Goal: Find specific page/section: Find specific page/section

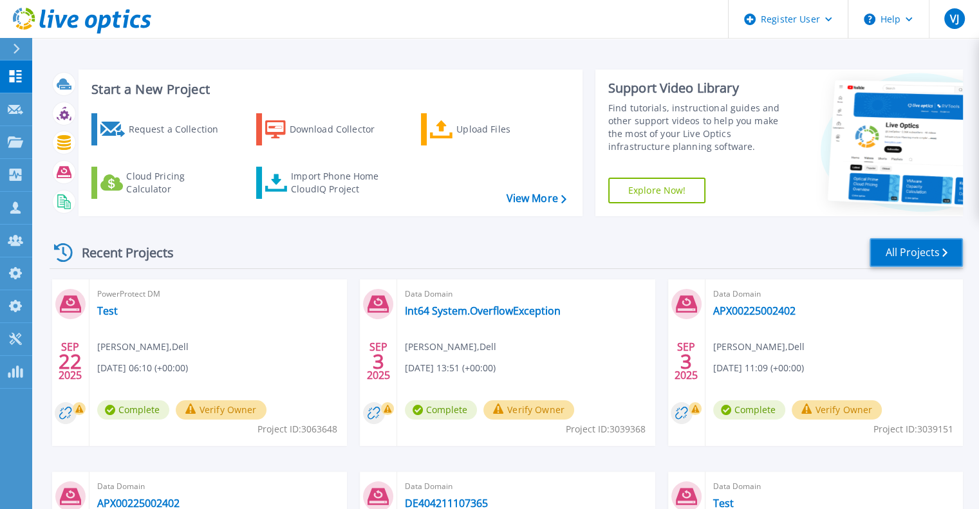
click at [923, 254] on link "All Projects" at bounding box center [916, 252] width 93 height 29
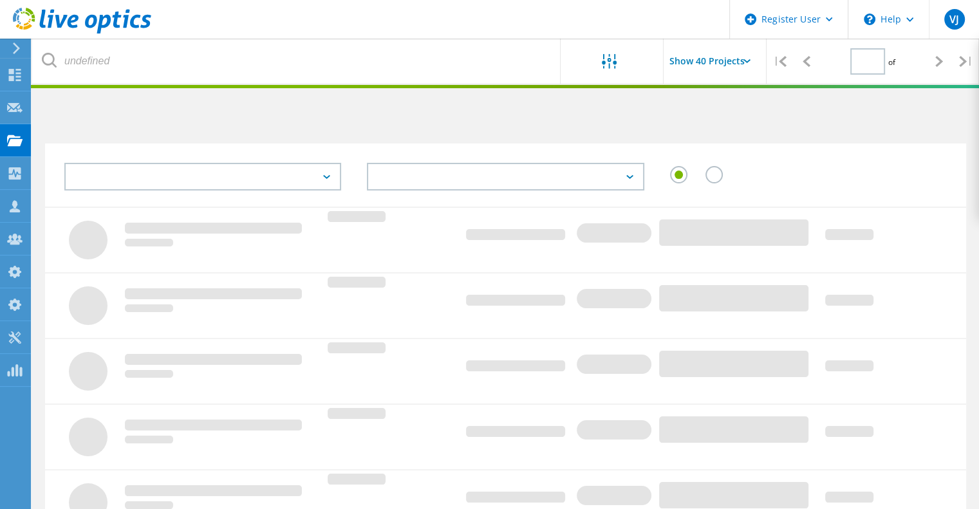
type input "1"
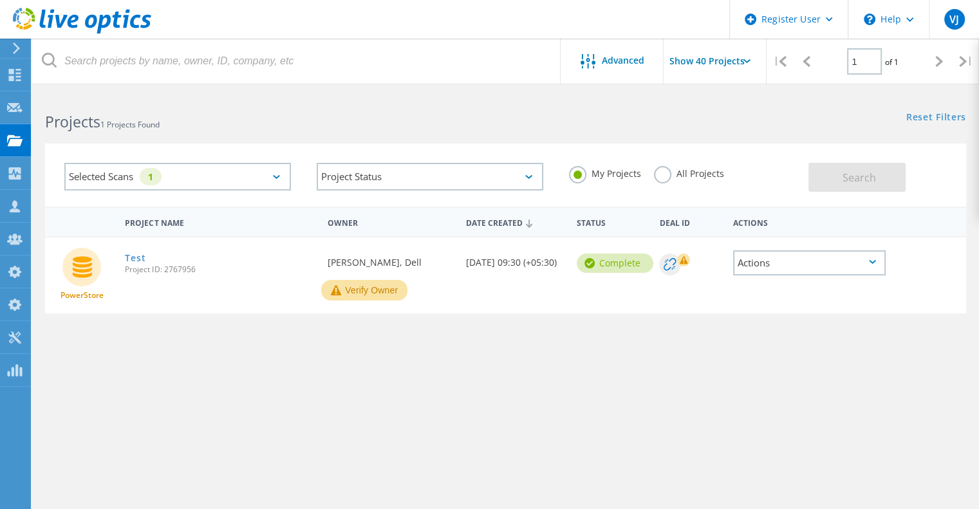
click at [655, 173] on label "All Projects" at bounding box center [689, 172] width 70 height 12
click at [0, 0] on input "All Projects" at bounding box center [0, 0] width 0 height 0
click at [878, 169] on button "Search" at bounding box center [857, 177] width 97 height 29
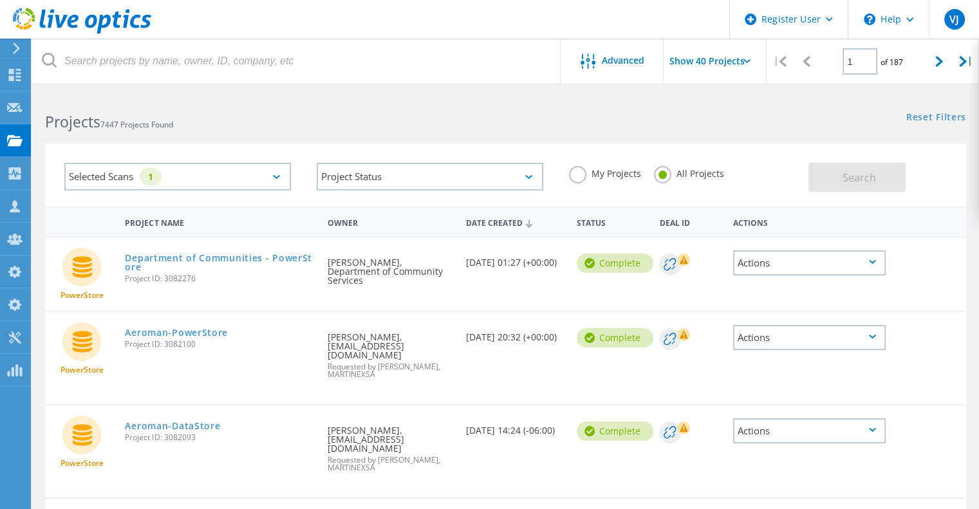
click at [226, 181] on div "Selected Scans 1" at bounding box center [177, 177] width 227 height 28
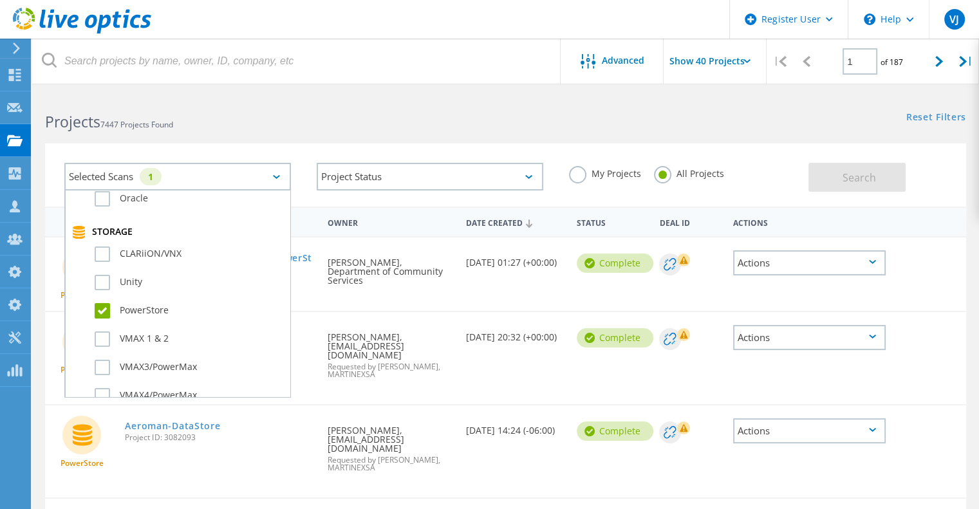
scroll to position [305, 0]
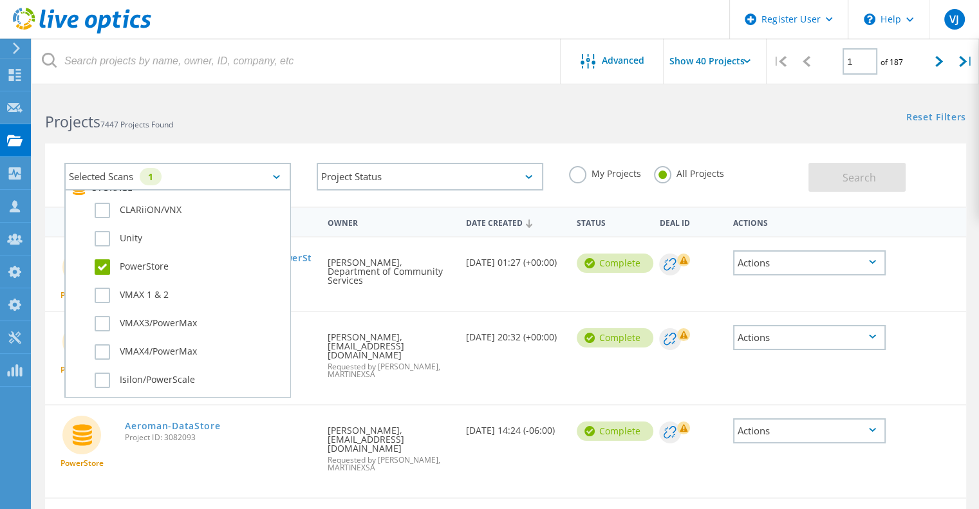
click at [104, 266] on label "PowerStore" at bounding box center [189, 266] width 189 height 15
click at [0, 0] on input "PowerStore" at bounding box center [0, 0] width 0 height 0
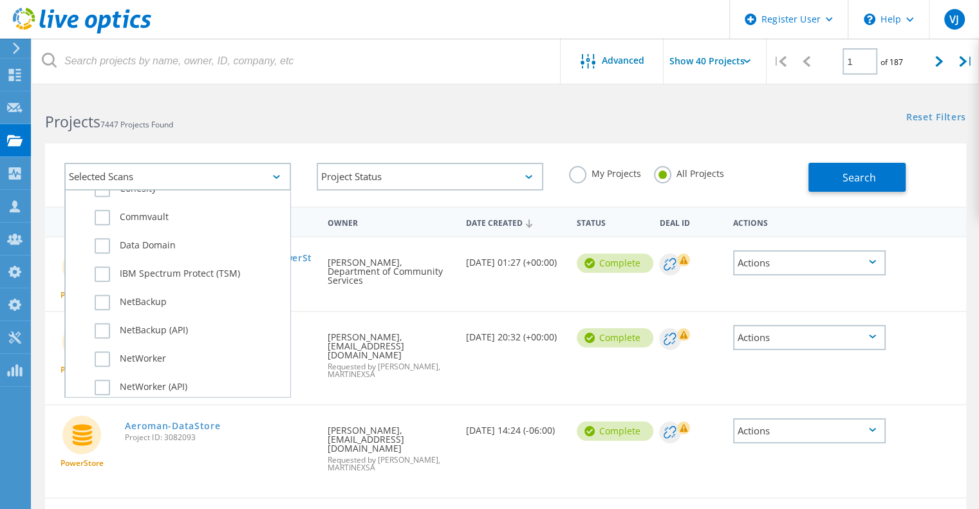
scroll to position [778, 0]
click at [152, 252] on label "Data Domain" at bounding box center [189, 246] width 189 height 15
click at [0, 0] on input "Data Domain" at bounding box center [0, 0] width 0 height 0
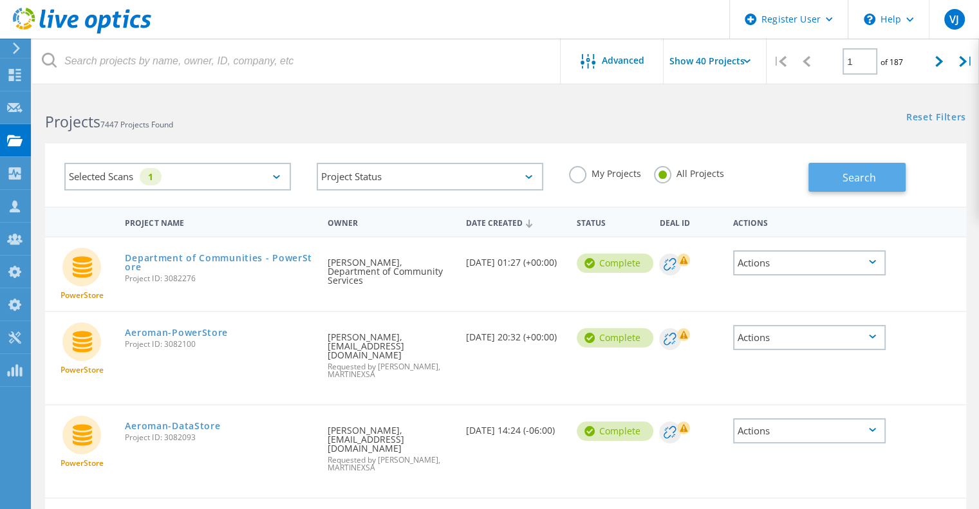
click at [829, 168] on button "Search" at bounding box center [857, 177] width 97 height 29
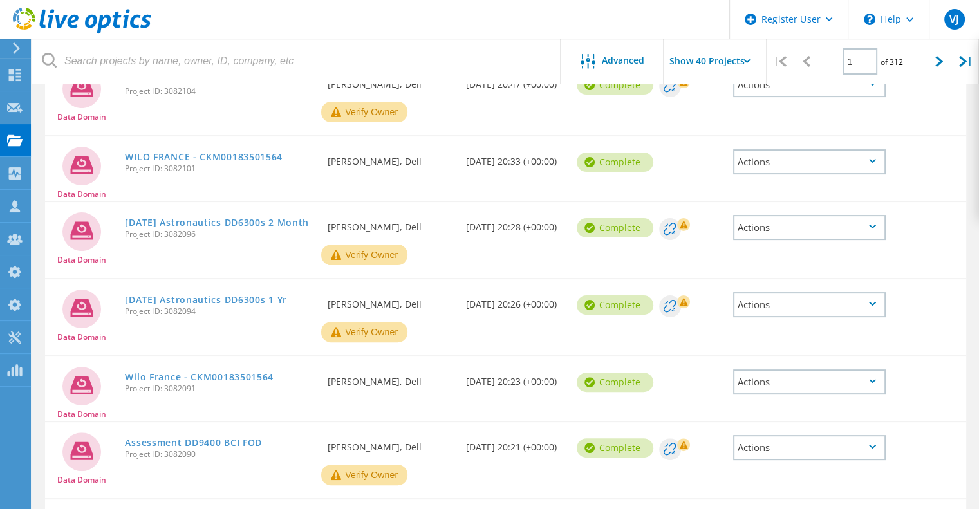
scroll to position [0, 0]
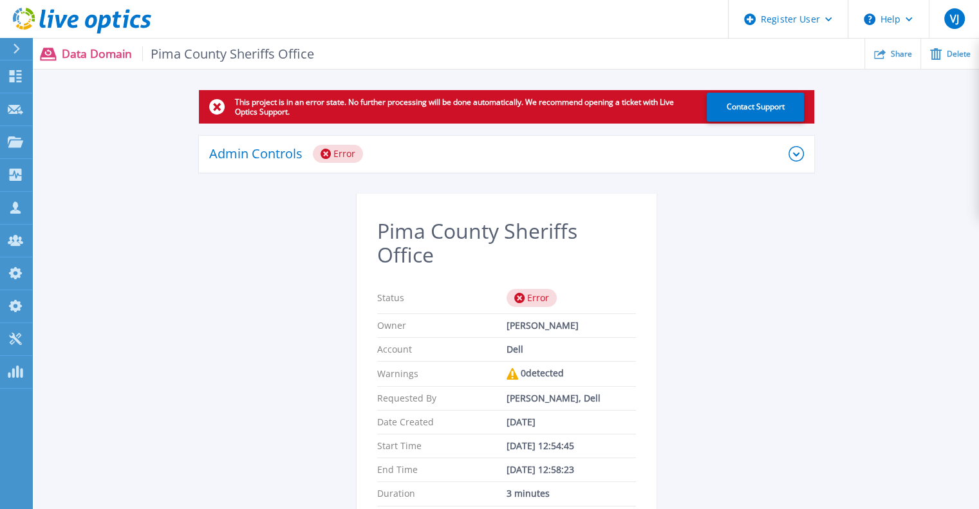
click at [448, 161] on div "Admin Controls Error" at bounding box center [498, 154] width 579 height 18
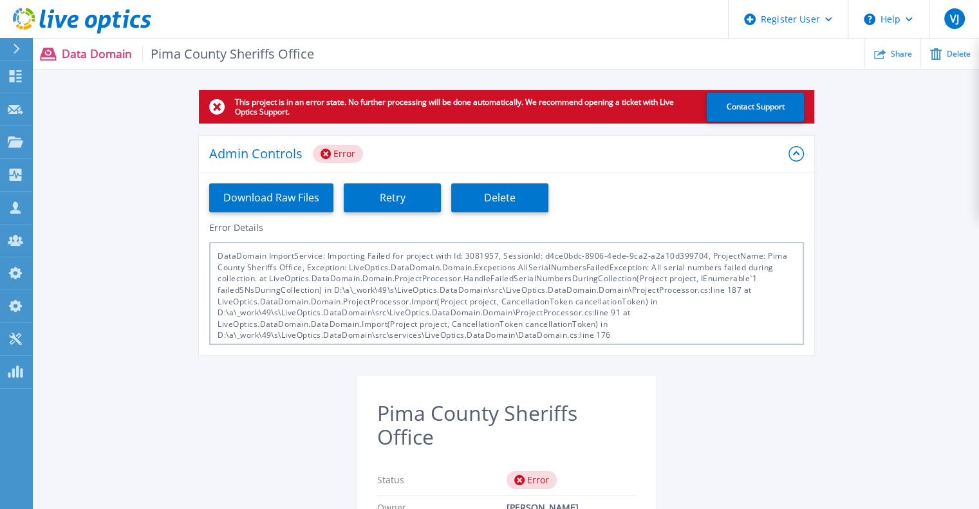
scroll to position [5, 0]
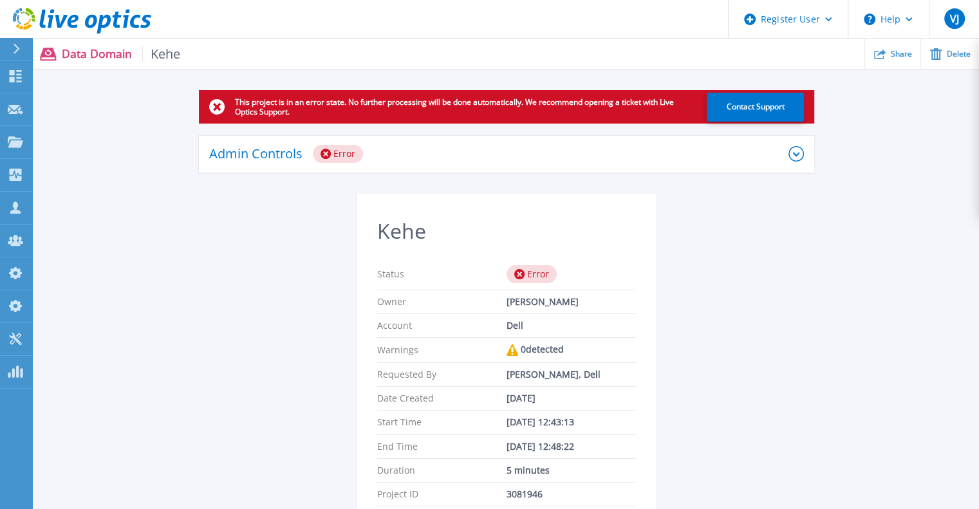
click at [510, 155] on div "Admin Controls Error" at bounding box center [498, 154] width 579 height 18
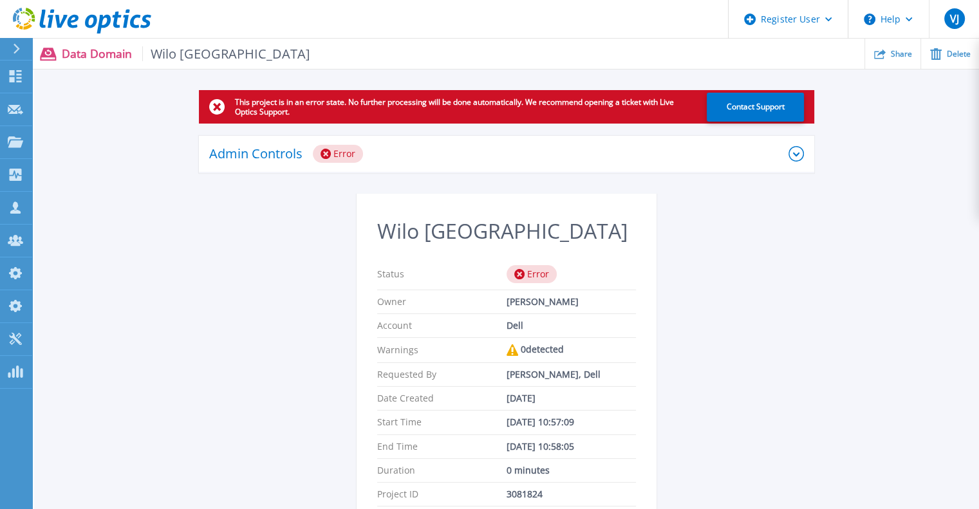
click at [486, 153] on div "Admin Controls Error" at bounding box center [498, 154] width 579 height 18
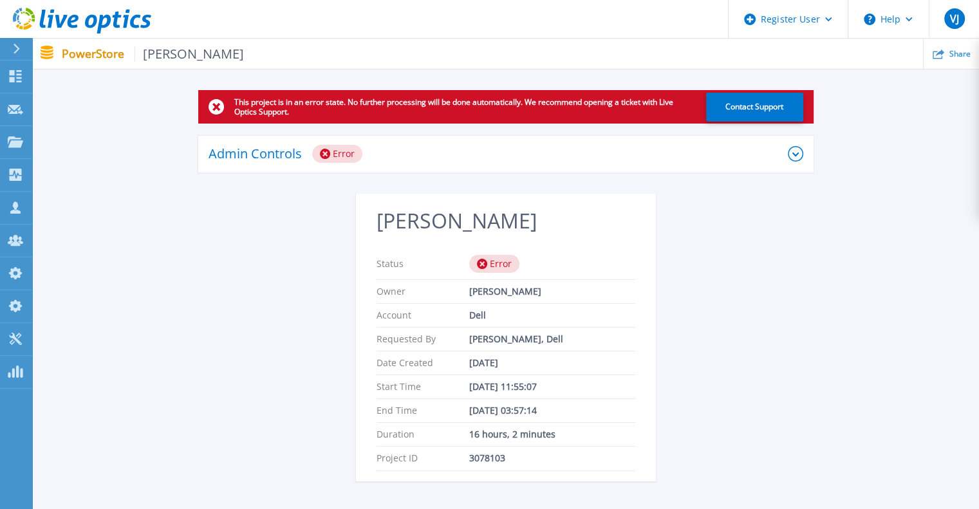
click at [440, 158] on div "Admin Controls Error" at bounding box center [498, 154] width 579 height 18
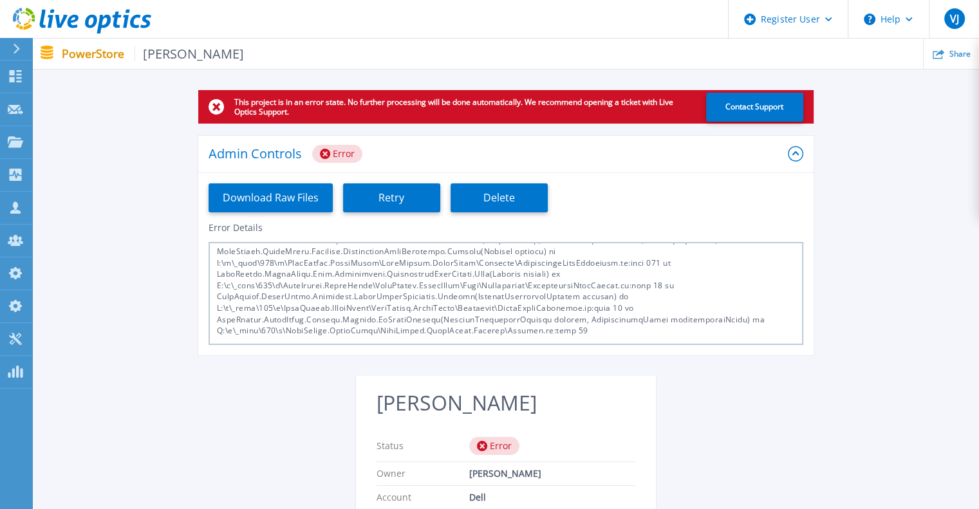
scroll to position [79, 0]
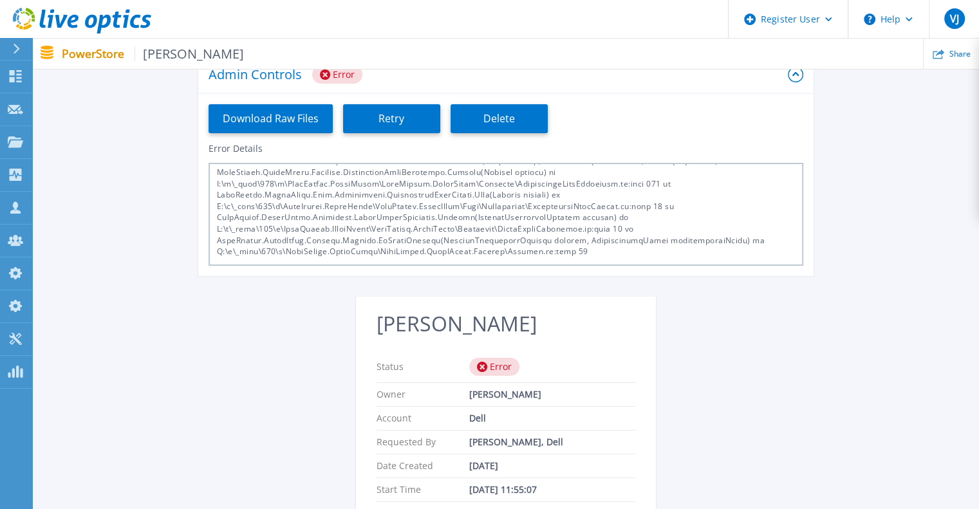
click at [465, 377] on div "Status Error" at bounding box center [506, 368] width 259 height 32
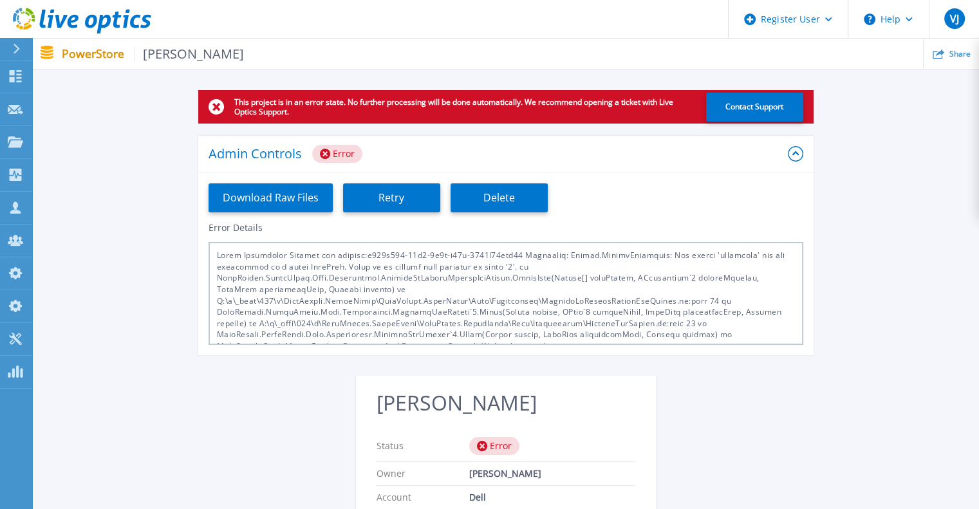
scroll to position [0, 0]
click at [482, 276] on div at bounding box center [506, 293] width 595 height 103
copy div "MetricsByVolumeFamilyCsvParser"
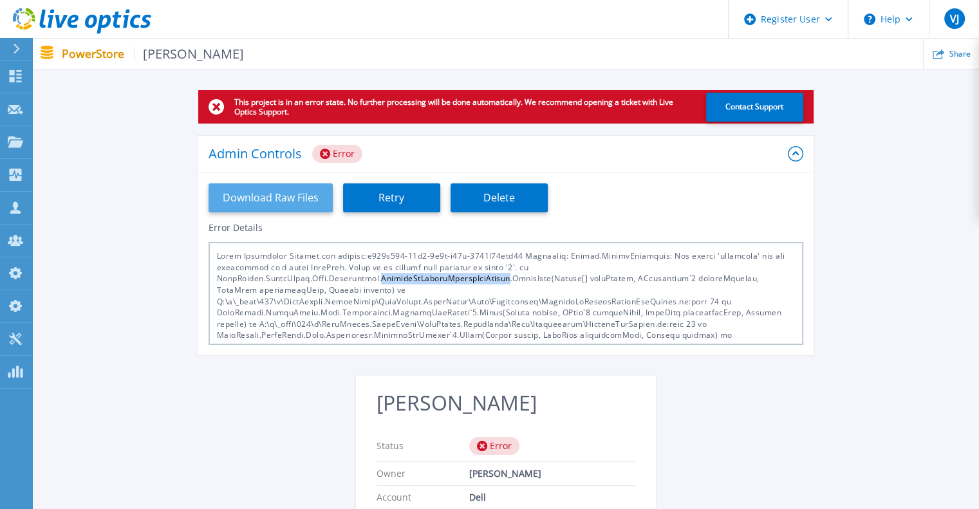
click at [277, 201] on button "Download Raw Files" at bounding box center [271, 198] width 124 height 29
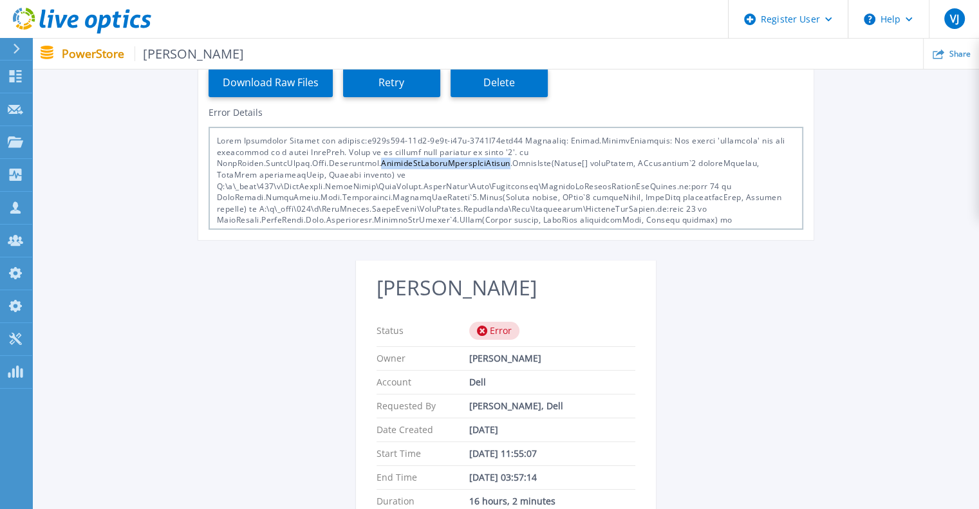
copy div "MetricsByVolumeFamilyCsvParser"
